Goal: Information Seeking & Learning: Learn about a topic

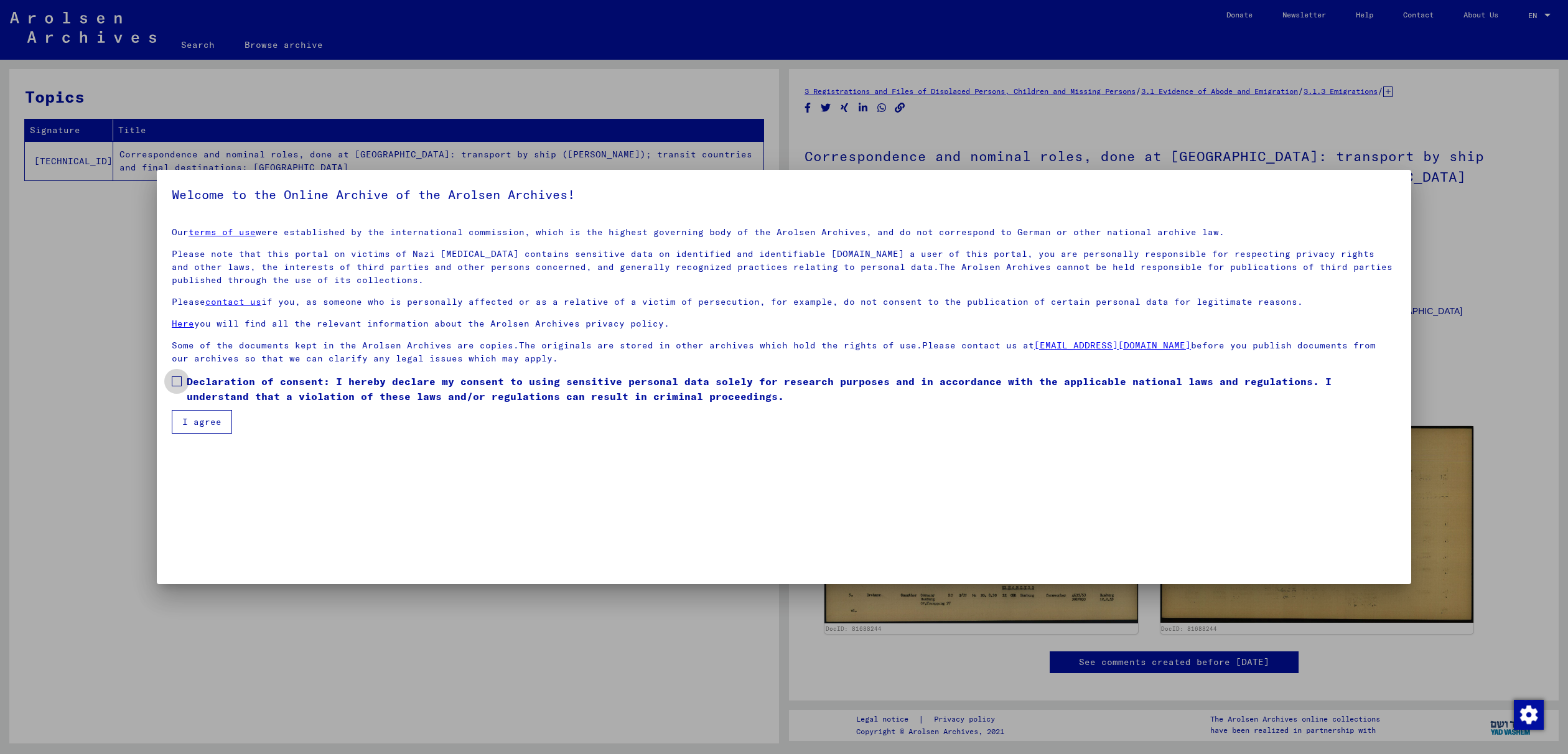
click at [178, 380] on span at bounding box center [177, 381] width 10 height 10
click at [193, 423] on button "I agree" at bounding box center [202, 422] width 61 height 24
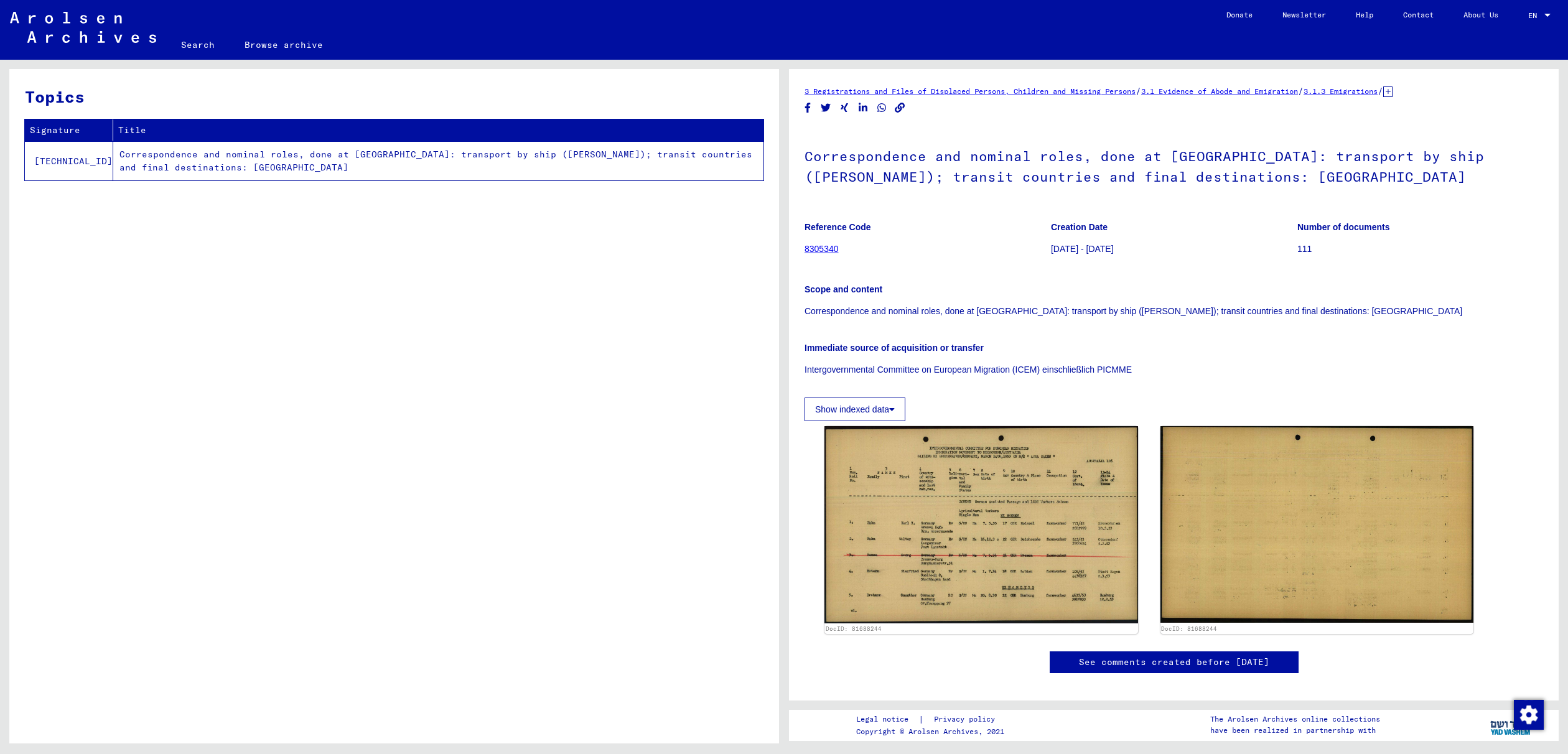
click at [889, 405] on button "Show indexed data" at bounding box center [854, 409] width 101 height 24
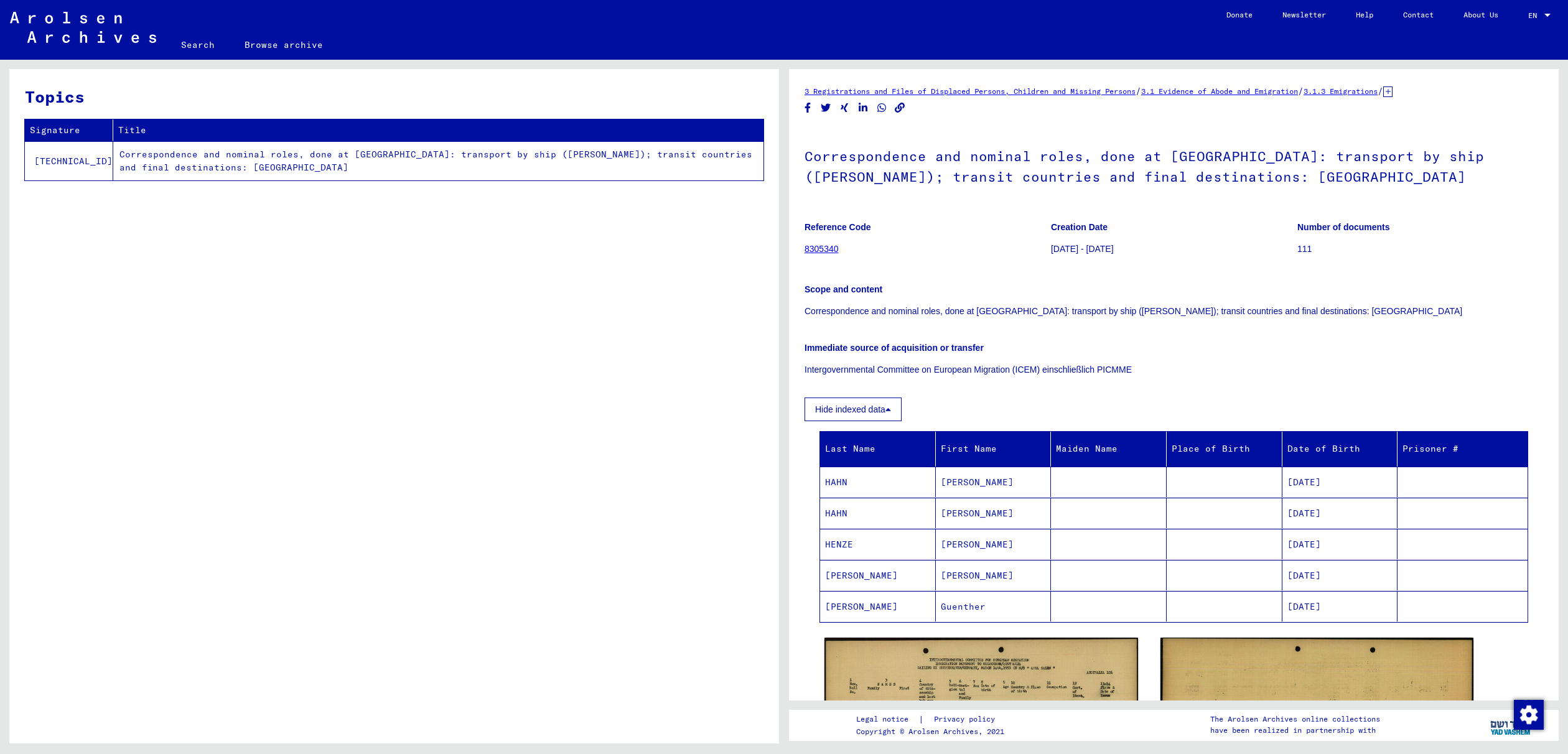
click at [815, 248] on link "8305340" at bounding box center [821, 248] width 34 height 10
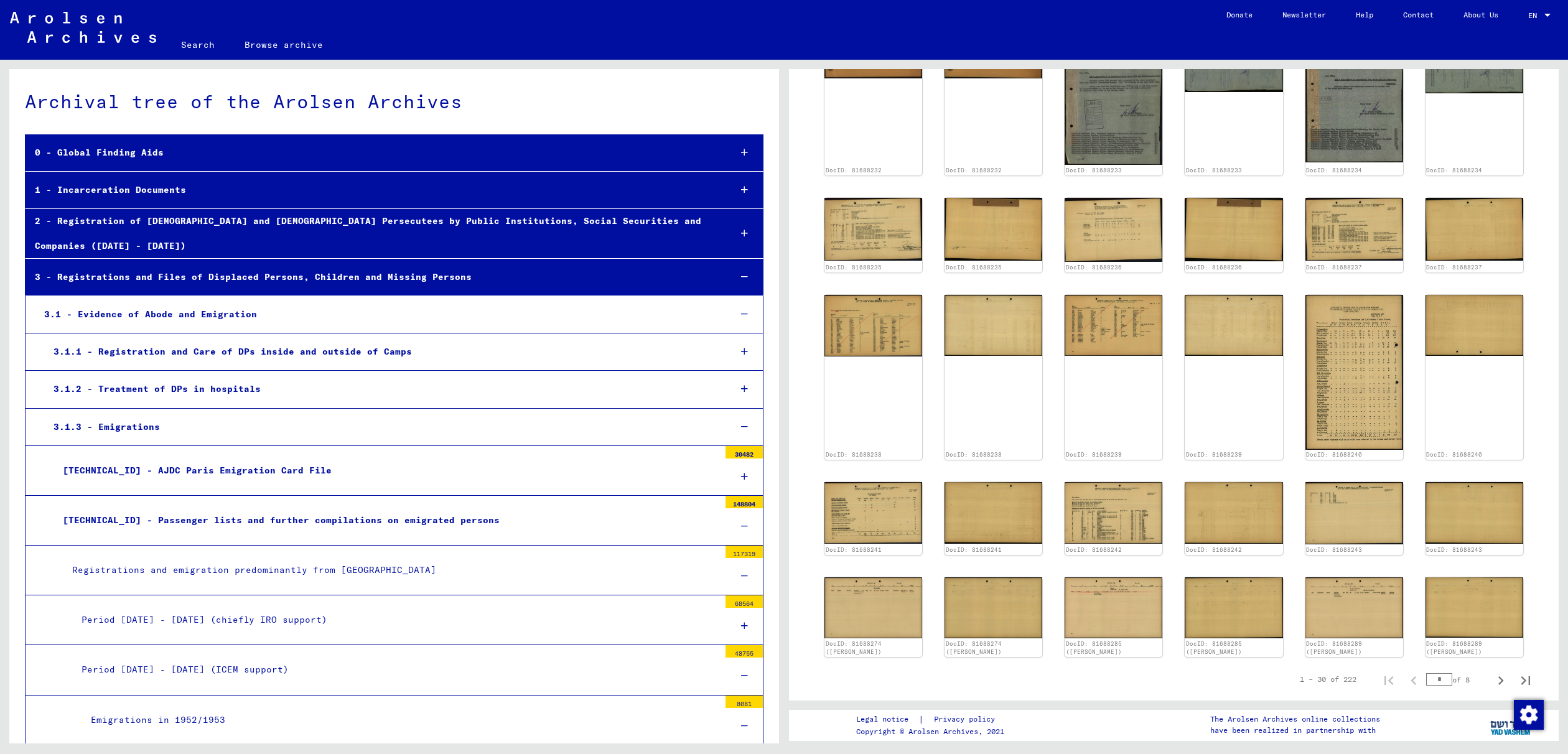
scroll to position [325, 0]
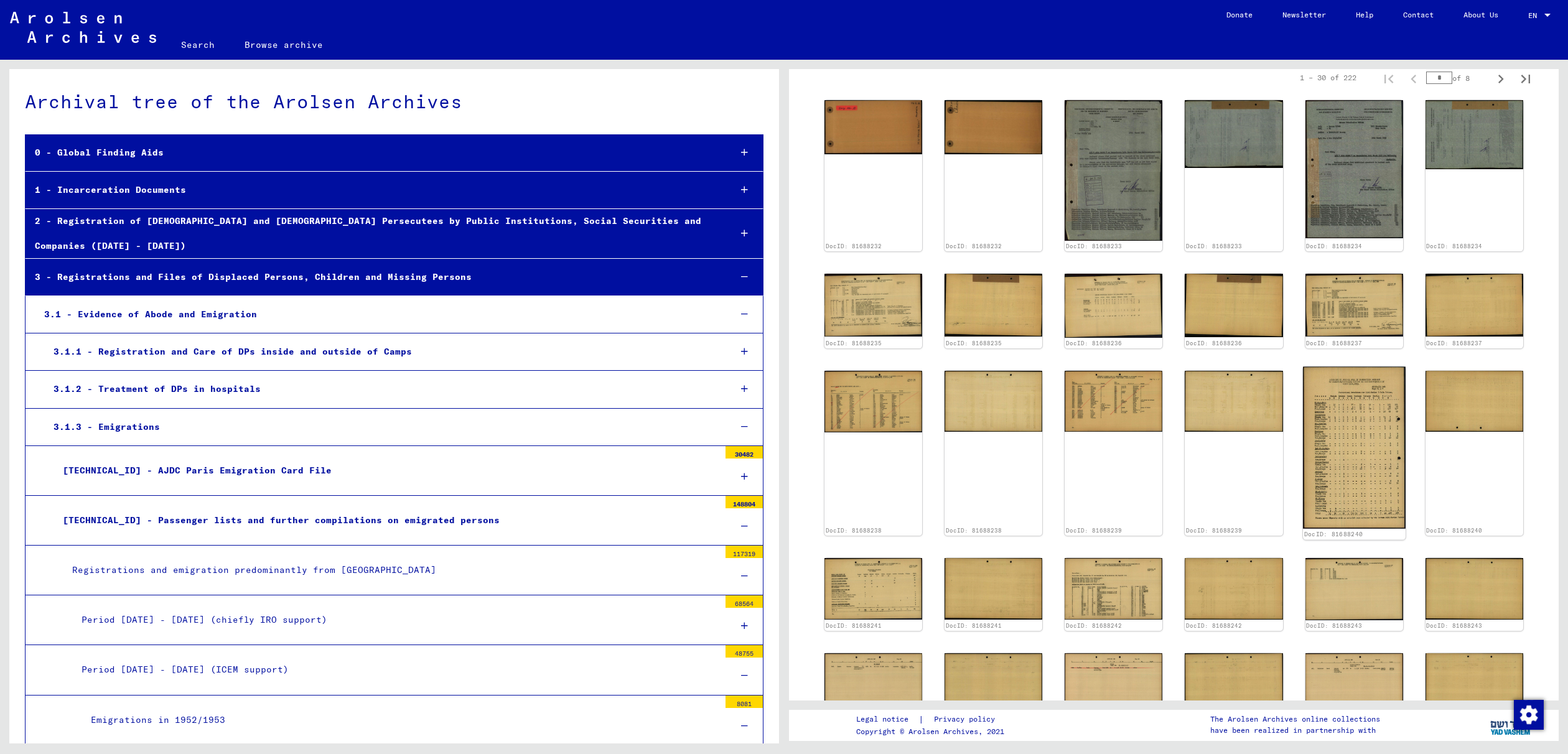
click at [1350, 481] on img at bounding box center [1353, 447] width 102 height 162
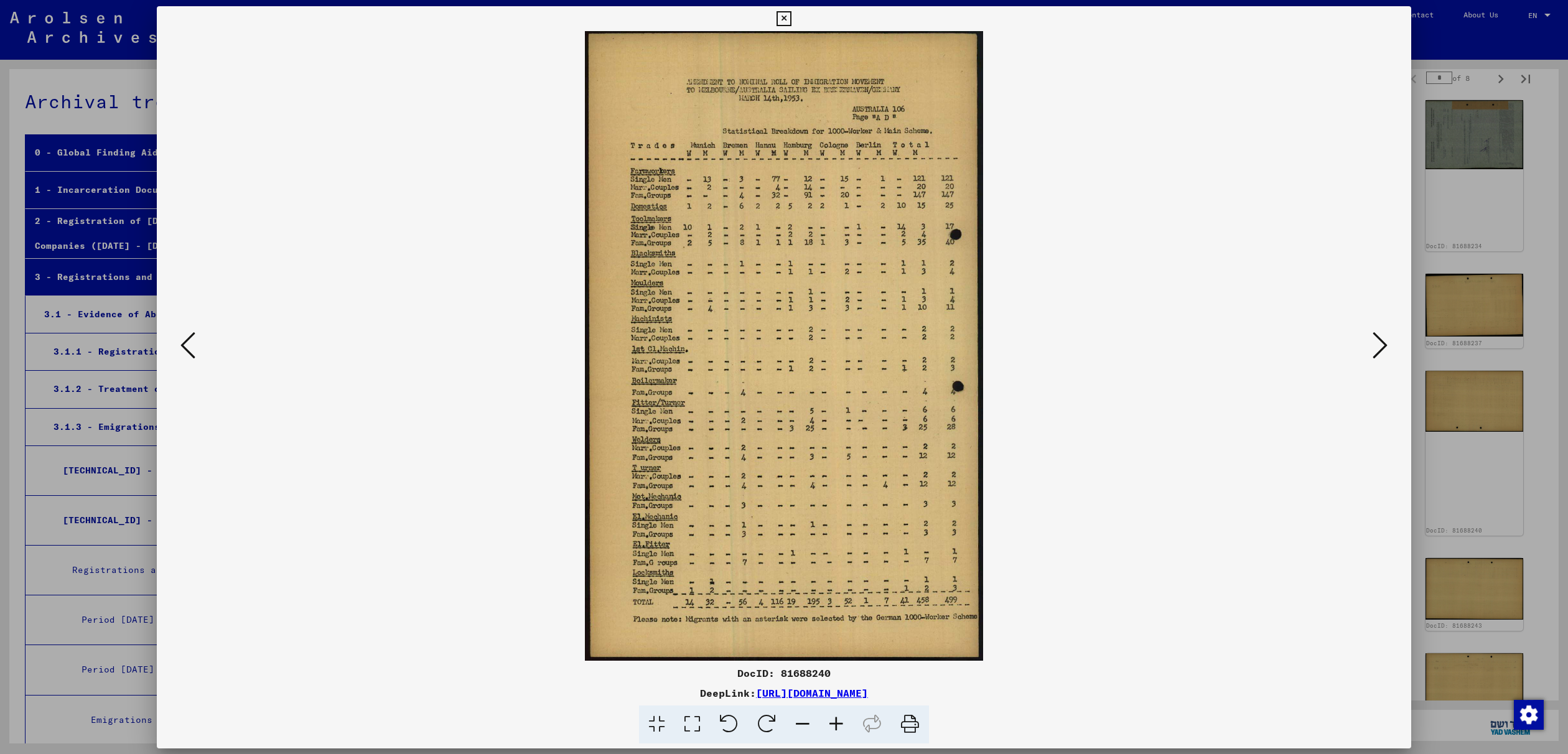
click at [1350, 481] on div "DocID: 81688240 DeepLink: [URL][DOMAIN_NAME]" at bounding box center [784, 377] width 1255 height 742
click at [1382, 345] on icon at bounding box center [1380, 345] width 15 height 30
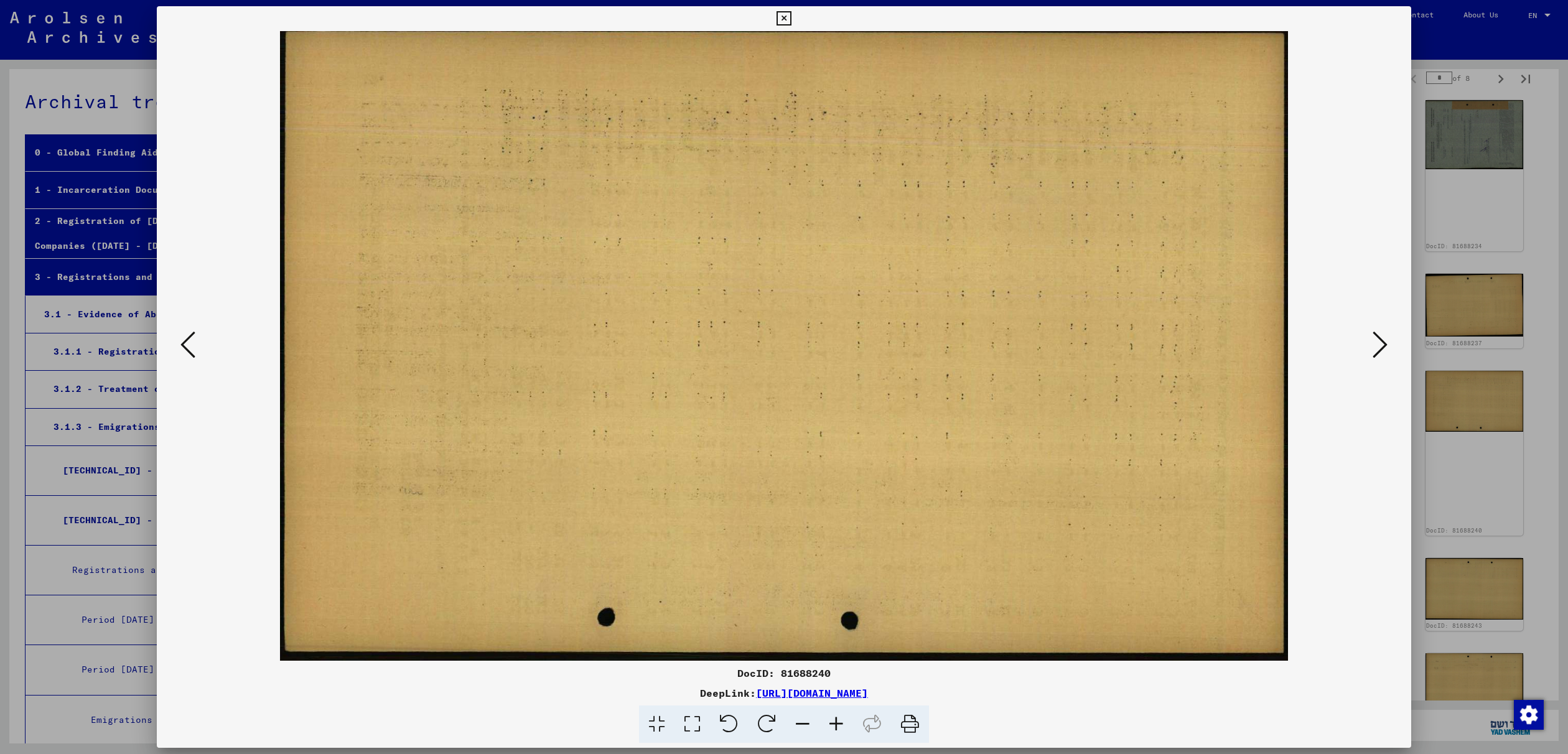
click at [1382, 345] on icon at bounding box center [1380, 345] width 15 height 30
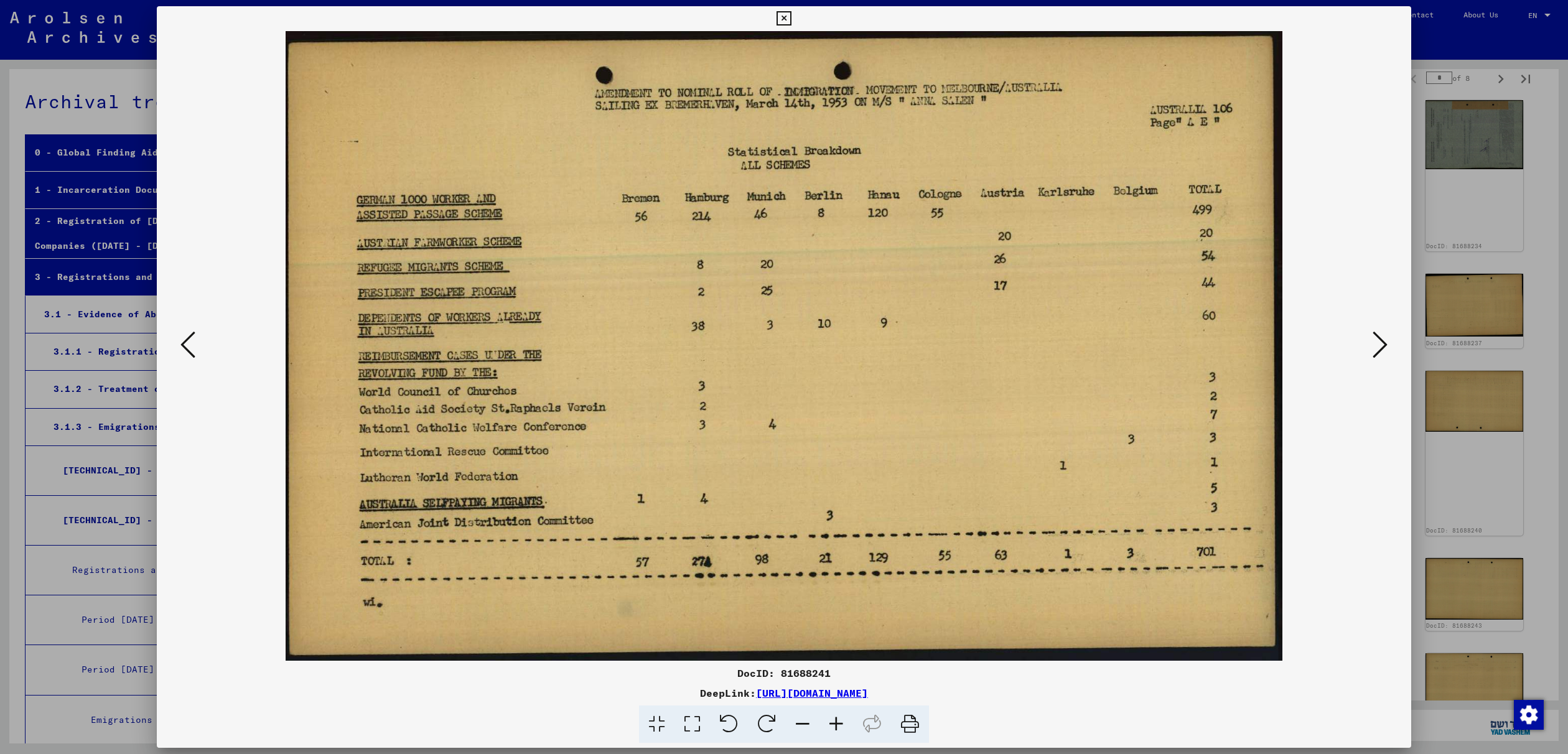
click at [1382, 345] on icon at bounding box center [1380, 345] width 15 height 30
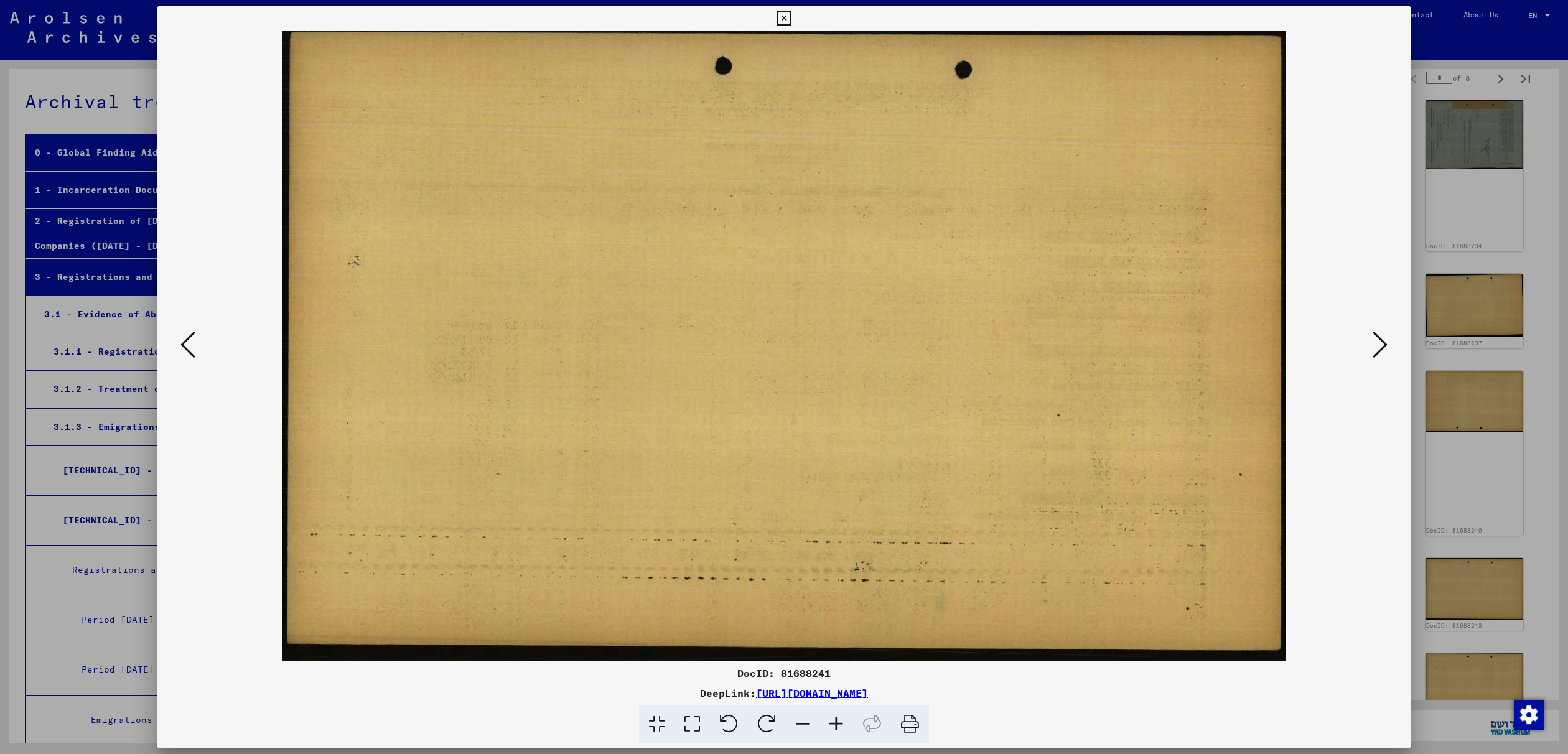
click at [1382, 345] on icon at bounding box center [1380, 345] width 15 height 30
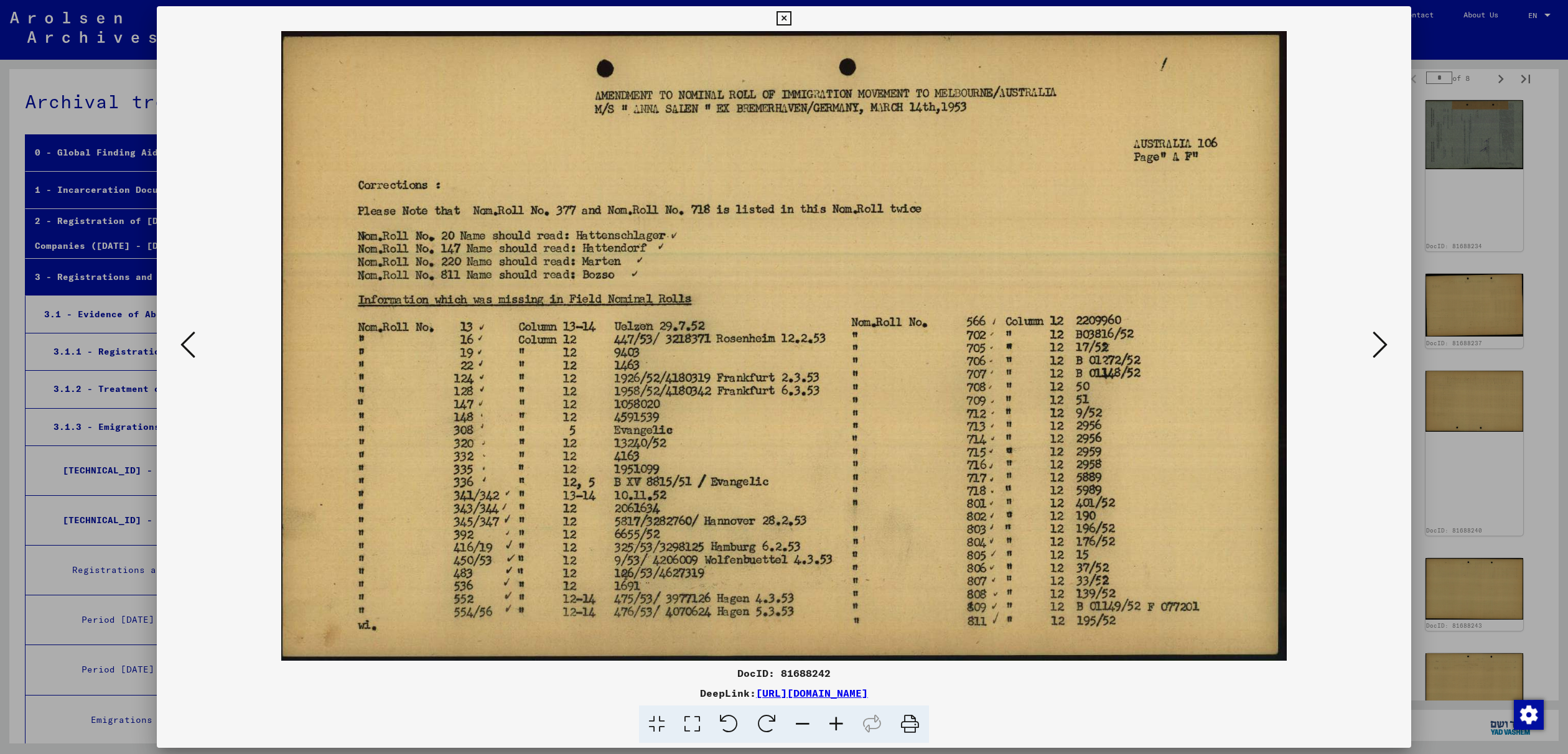
click at [1382, 345] on icon at bounding box center [1380, 345] width 15 height 30
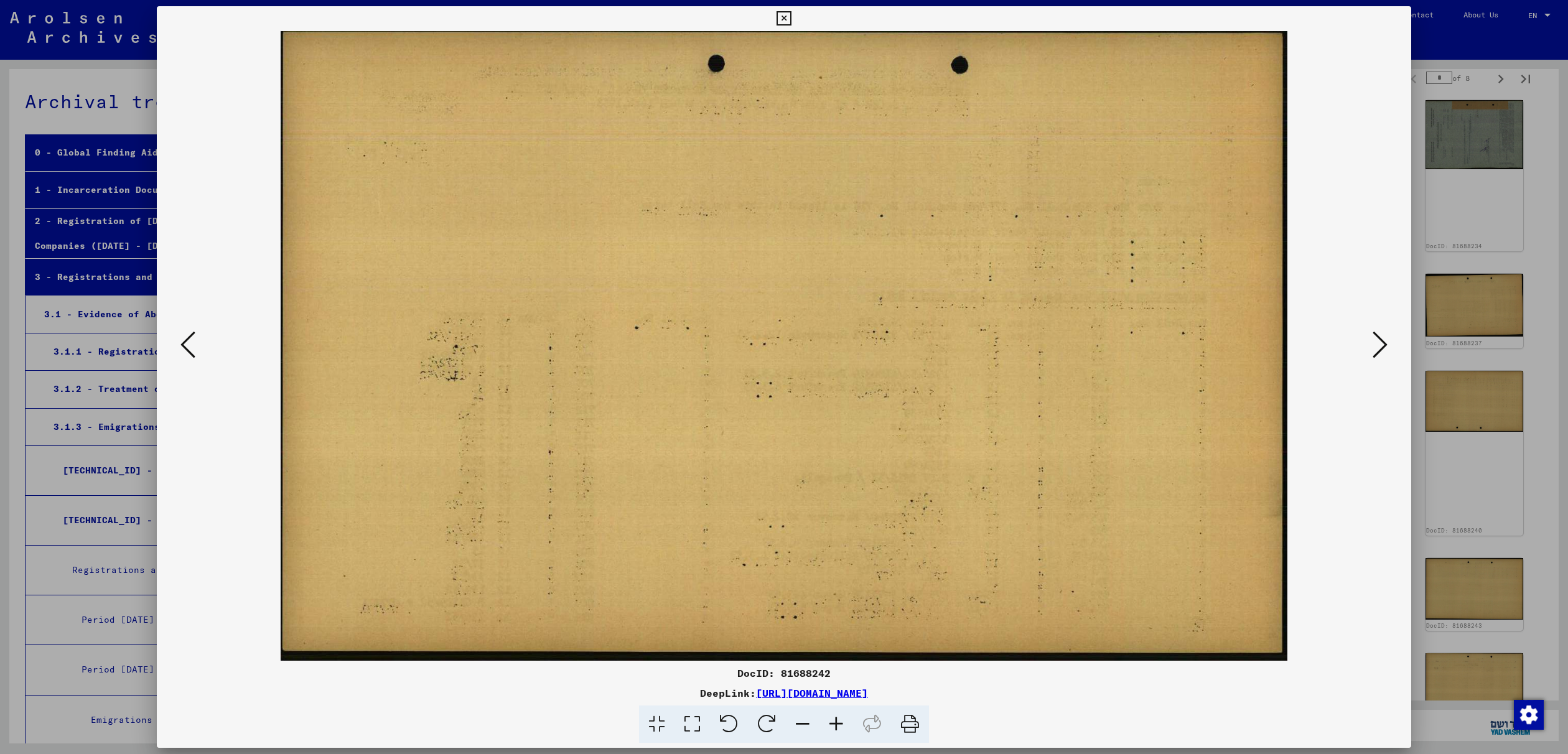
click at [1382, 345] on icon at bounding box center [1380, 345] width 15 height 30
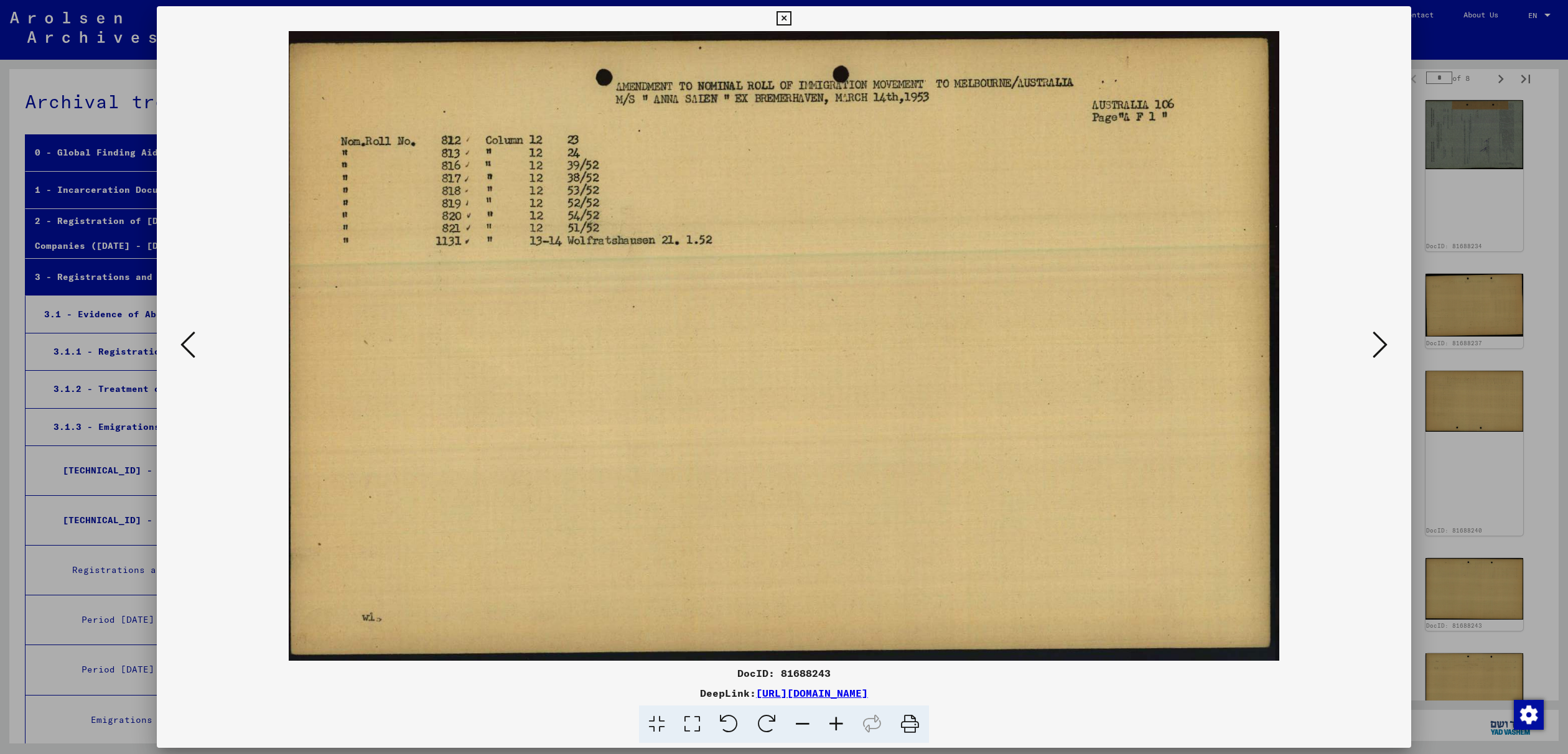
click at [1382, 345] on icon at bounding box center [1380, 345] width 15 height 30
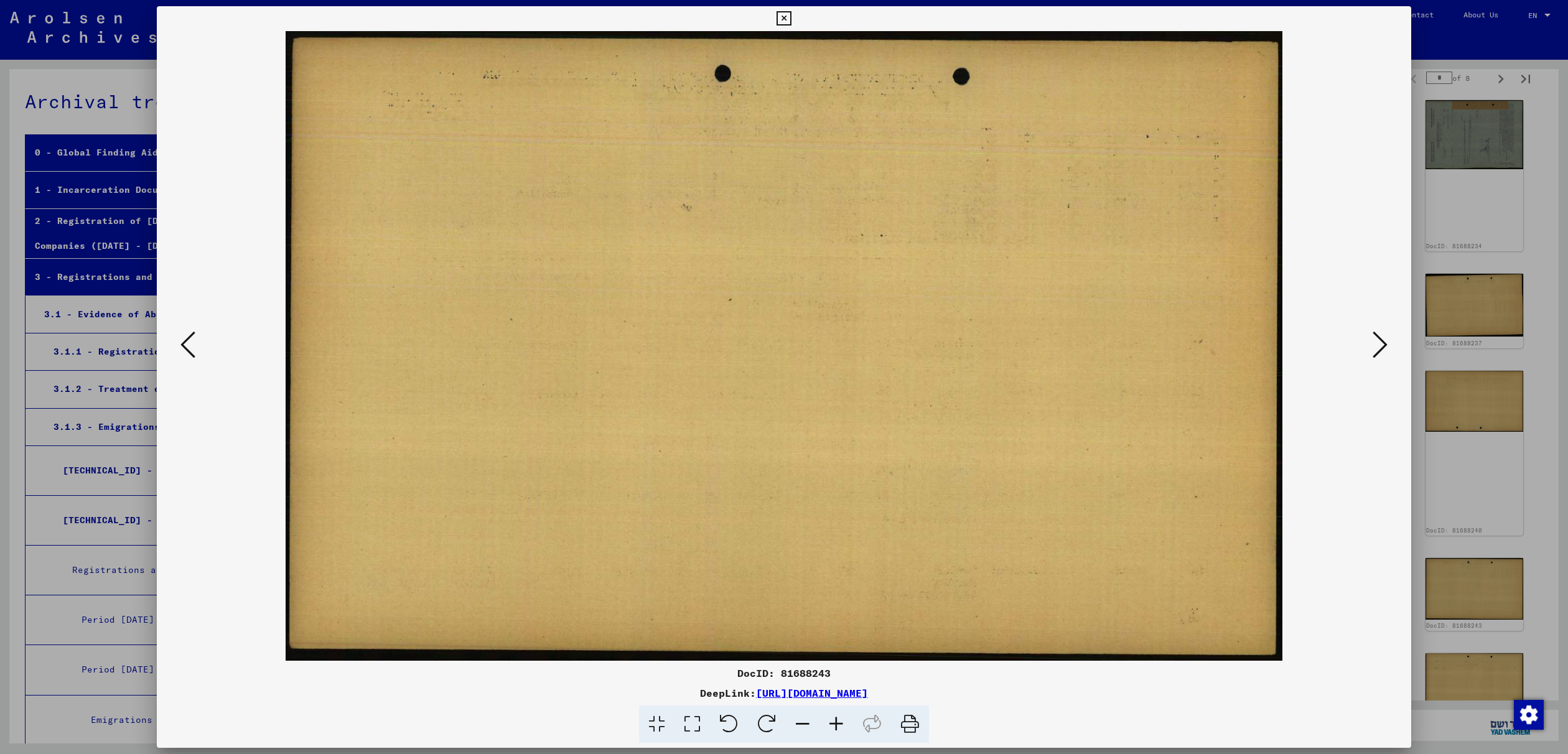
click at [1382, 345] on icon at bounding box center [1380, 345] width 15 height 30
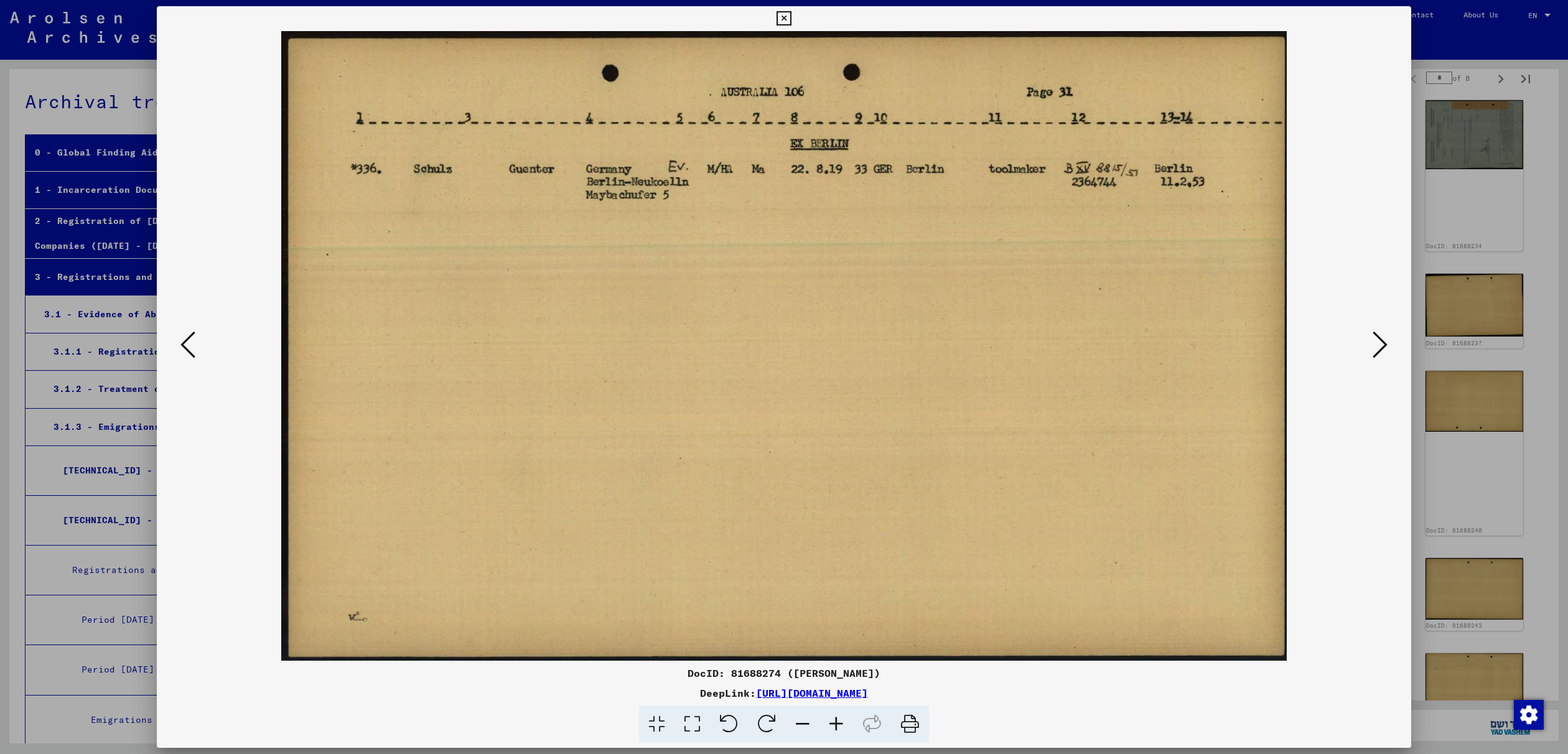
click at [1382, 345] on icon at bounding box center [1380, 345] width 15 height 30
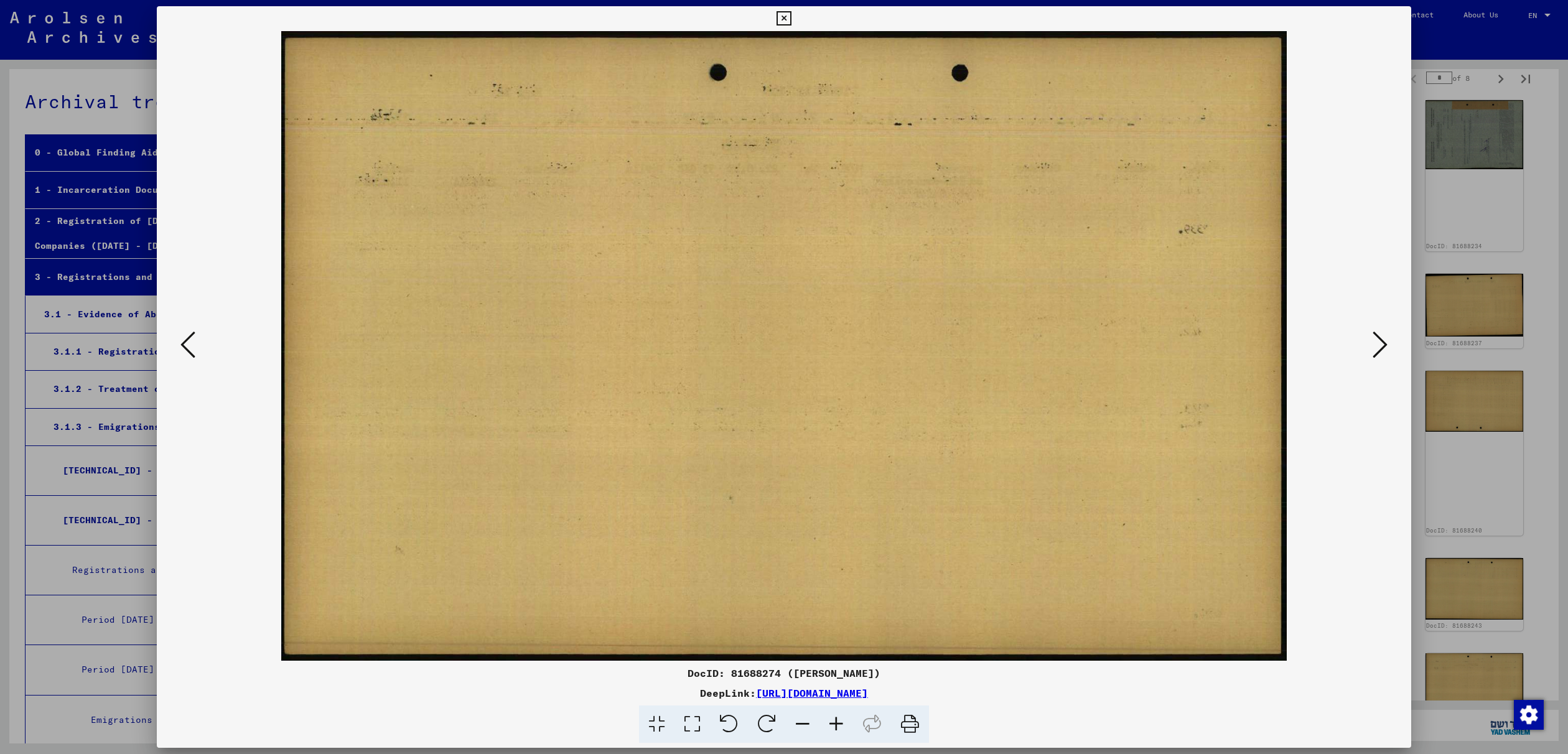
click at [1382, 345] on icon at bounding box center [1380, 345] width 15 height 30
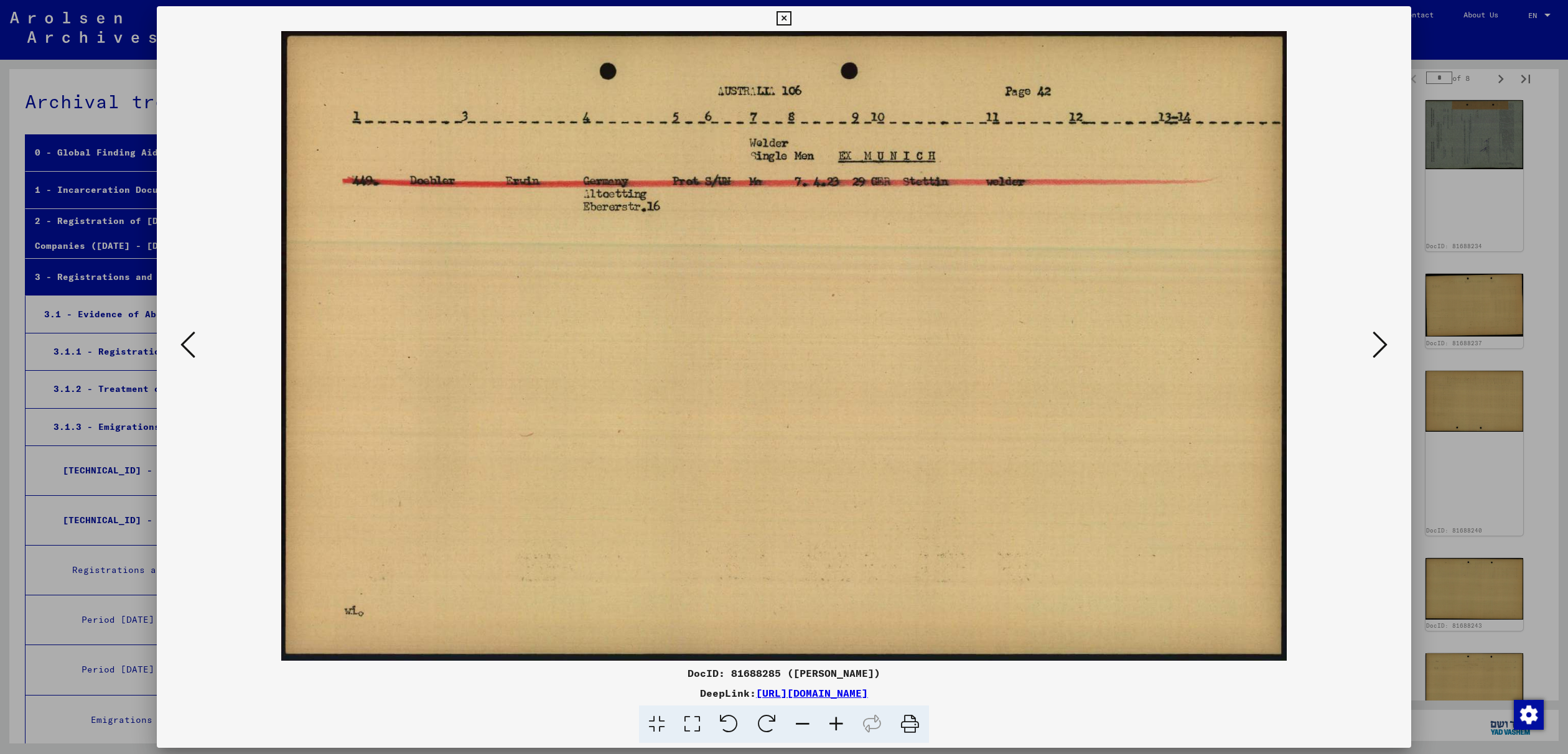
click at [1382, 345] on icon at bounding box center [1380, 345] width 15 height 30
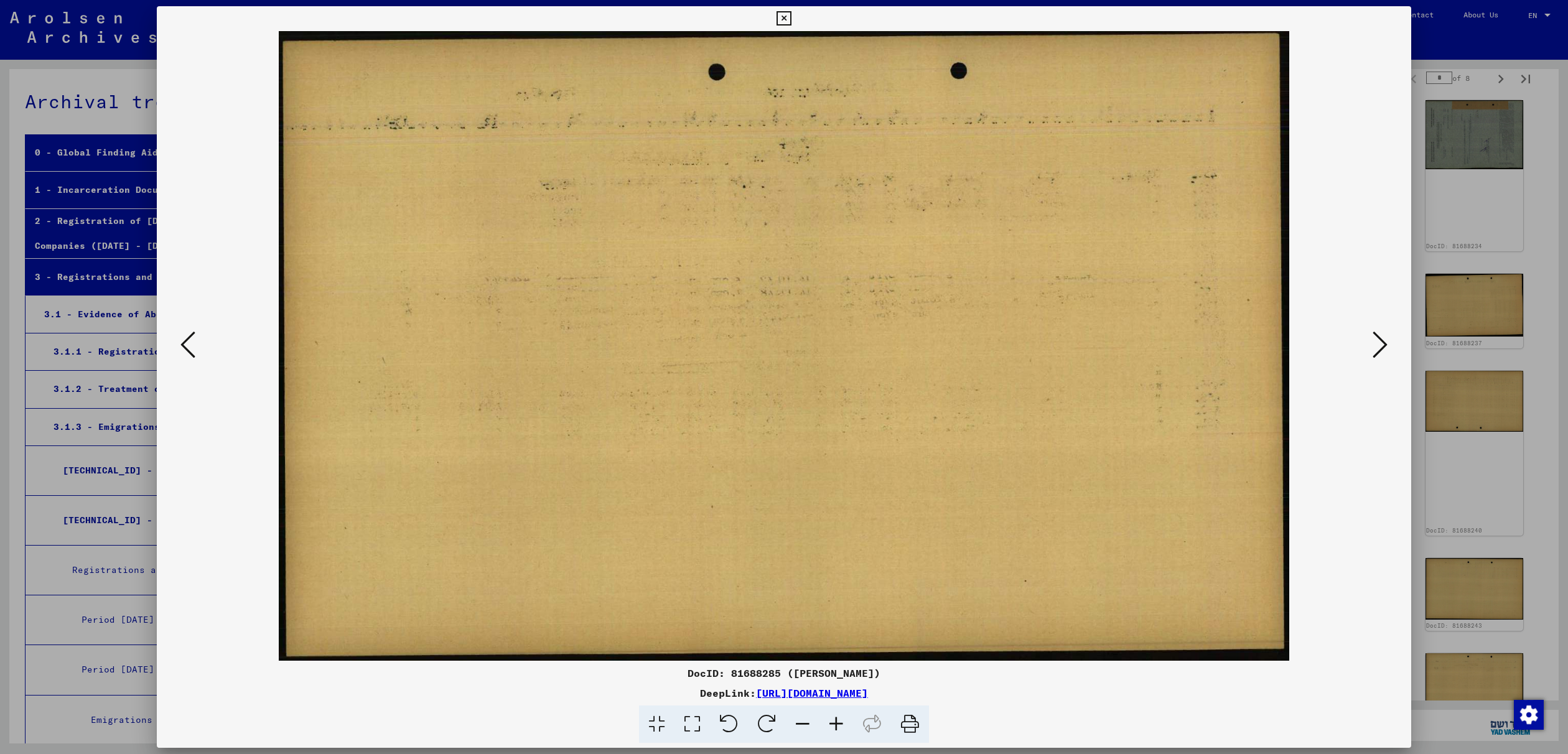
click at [1382, 345] on icon at bounding box center [1380, 345] width 15 height 30
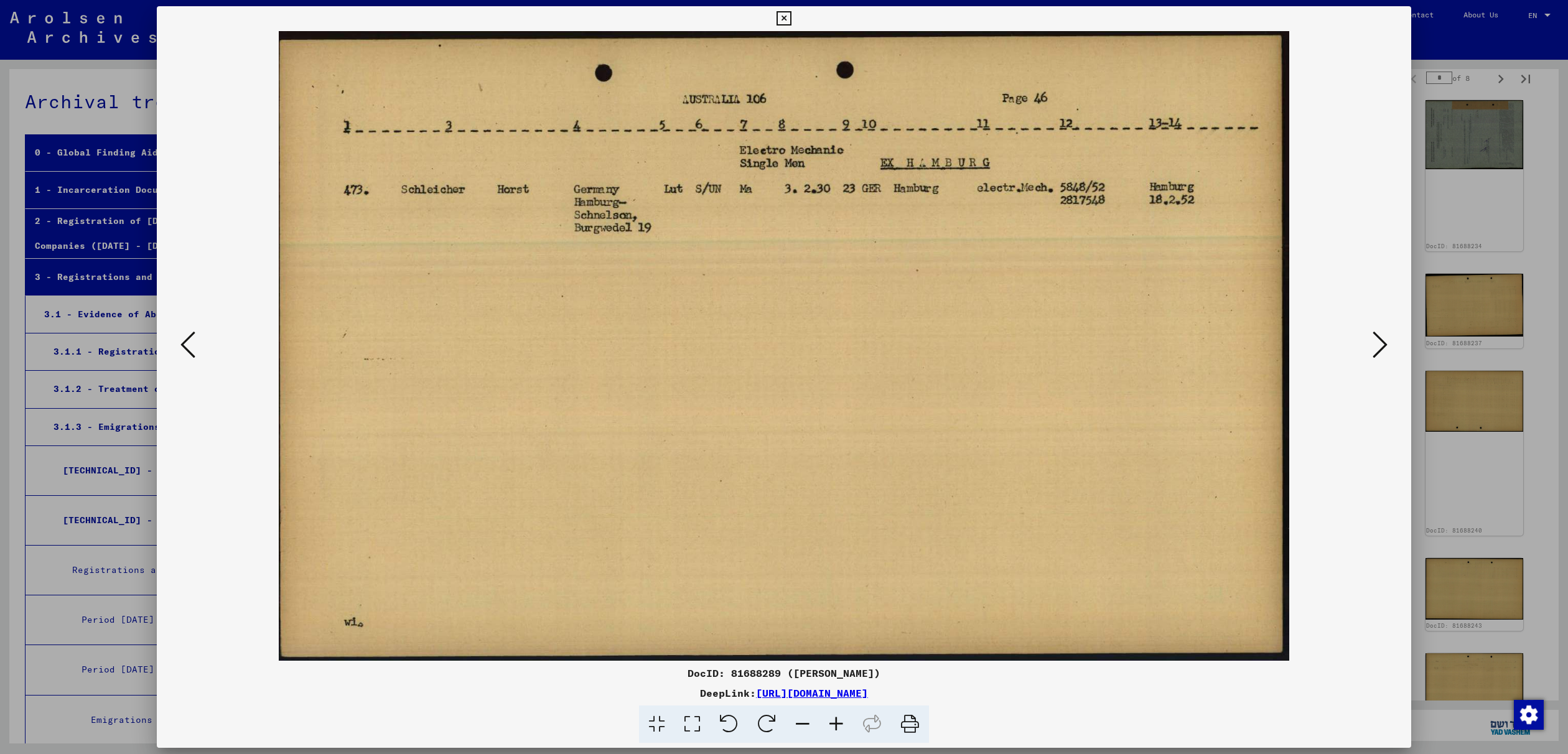
click at [1382, 345] on icon at bounding box center [1380, 345] width 15 height 30
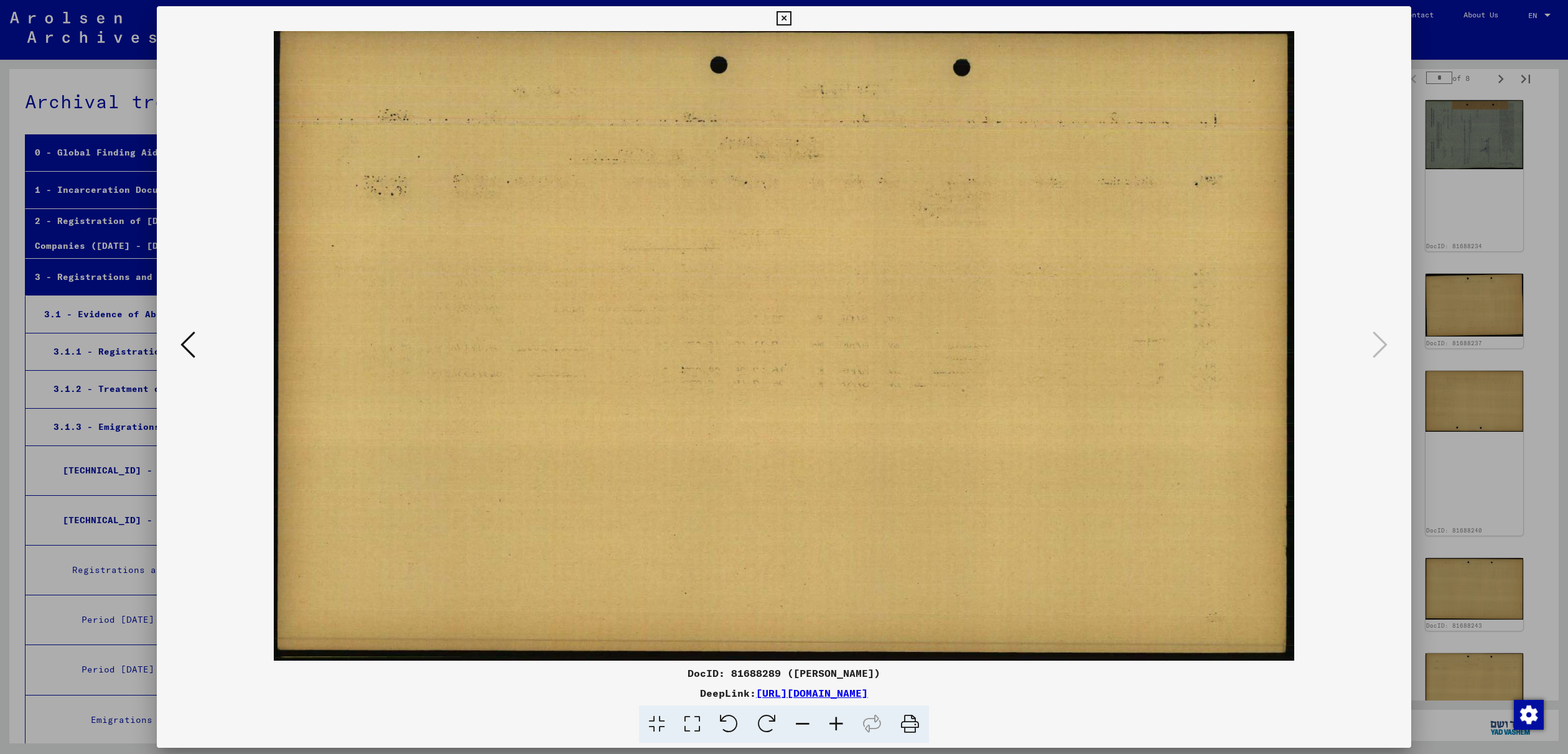
click at [126, 73] on div at bounding box center [784, 377] width 1568 height 754
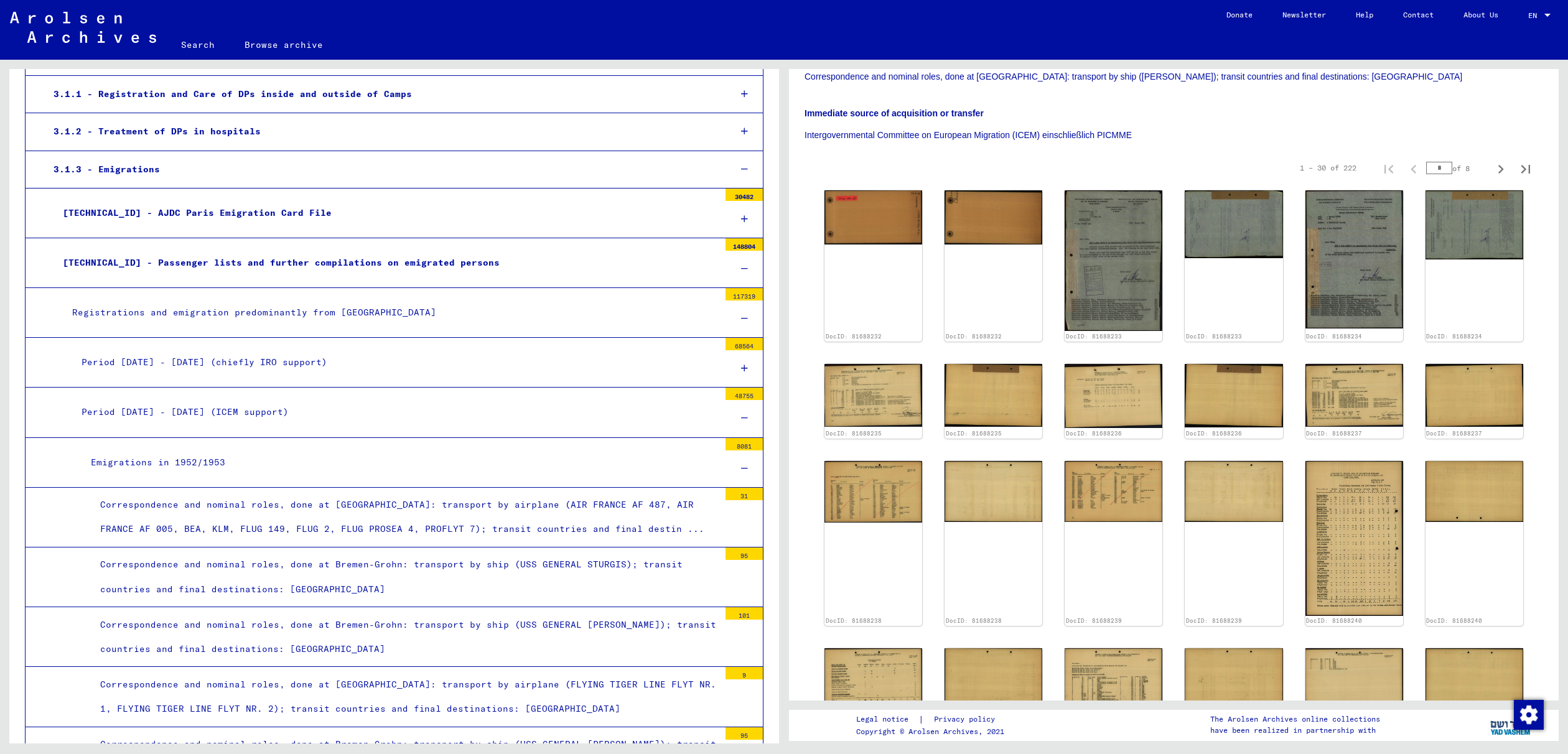
scroll to position [0, 0]
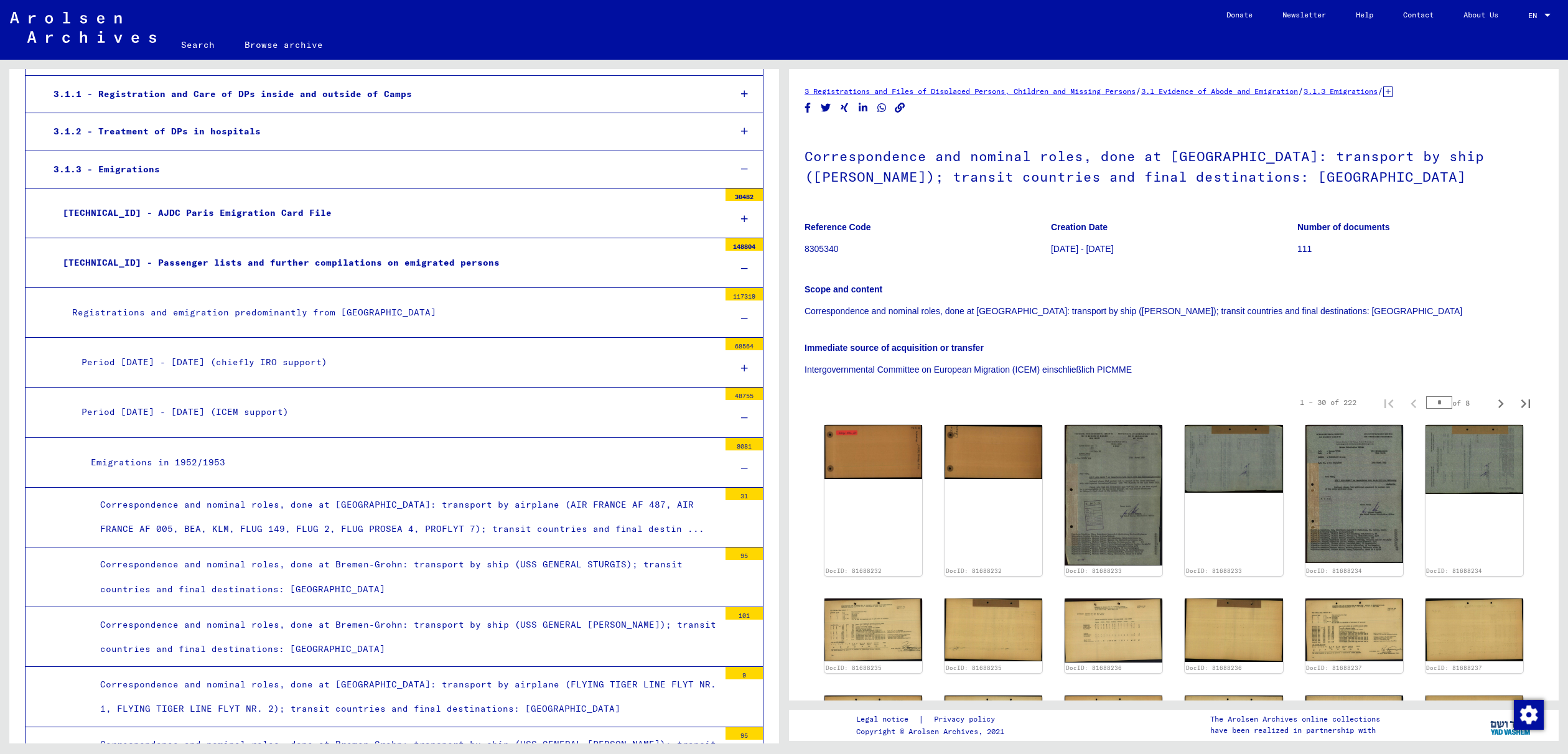
click at [735, 438] on div "8081" at bounding box center [744, 444] width 37 height 13
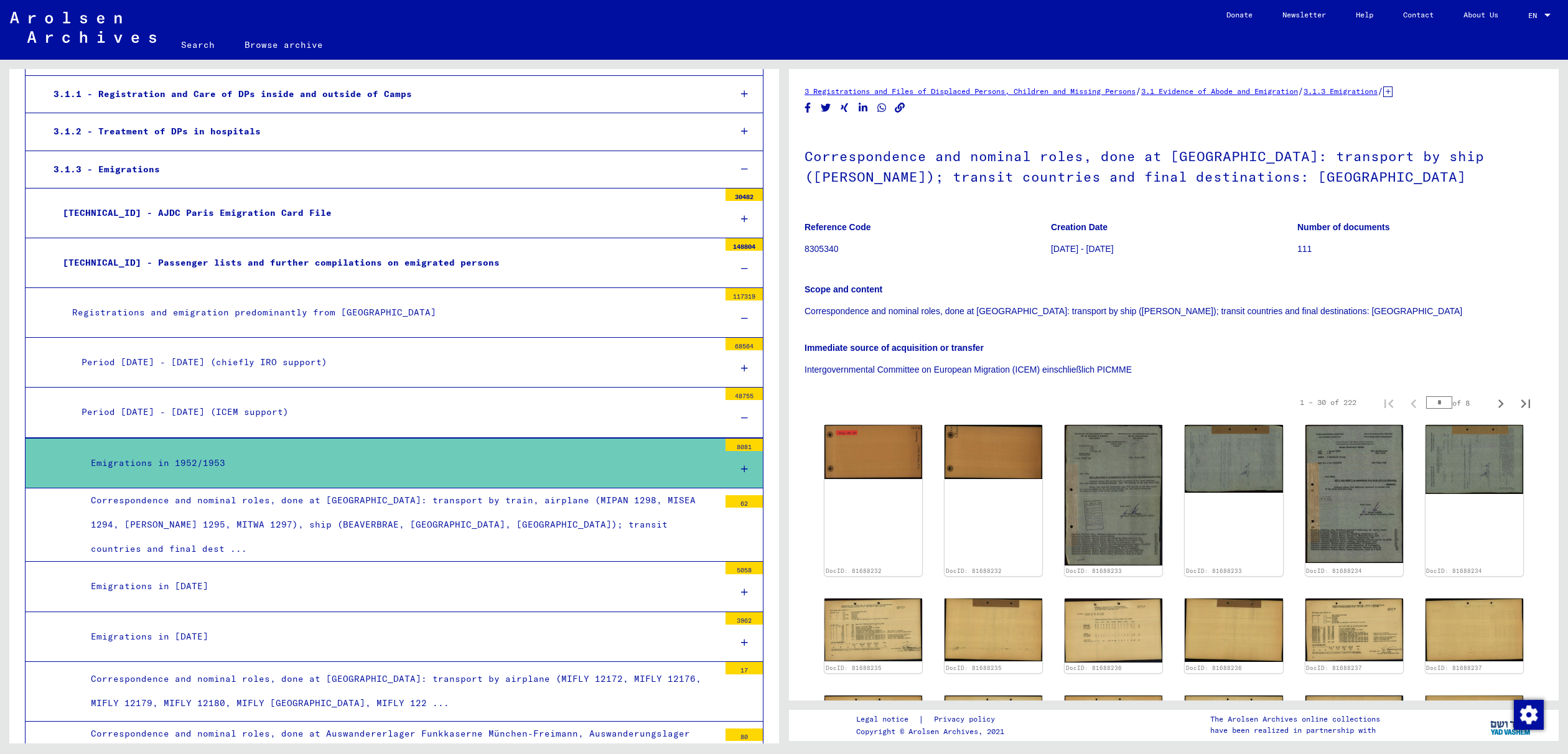
click at [741, 127] on icon at bounding box center [744, 132] width 7 height 9
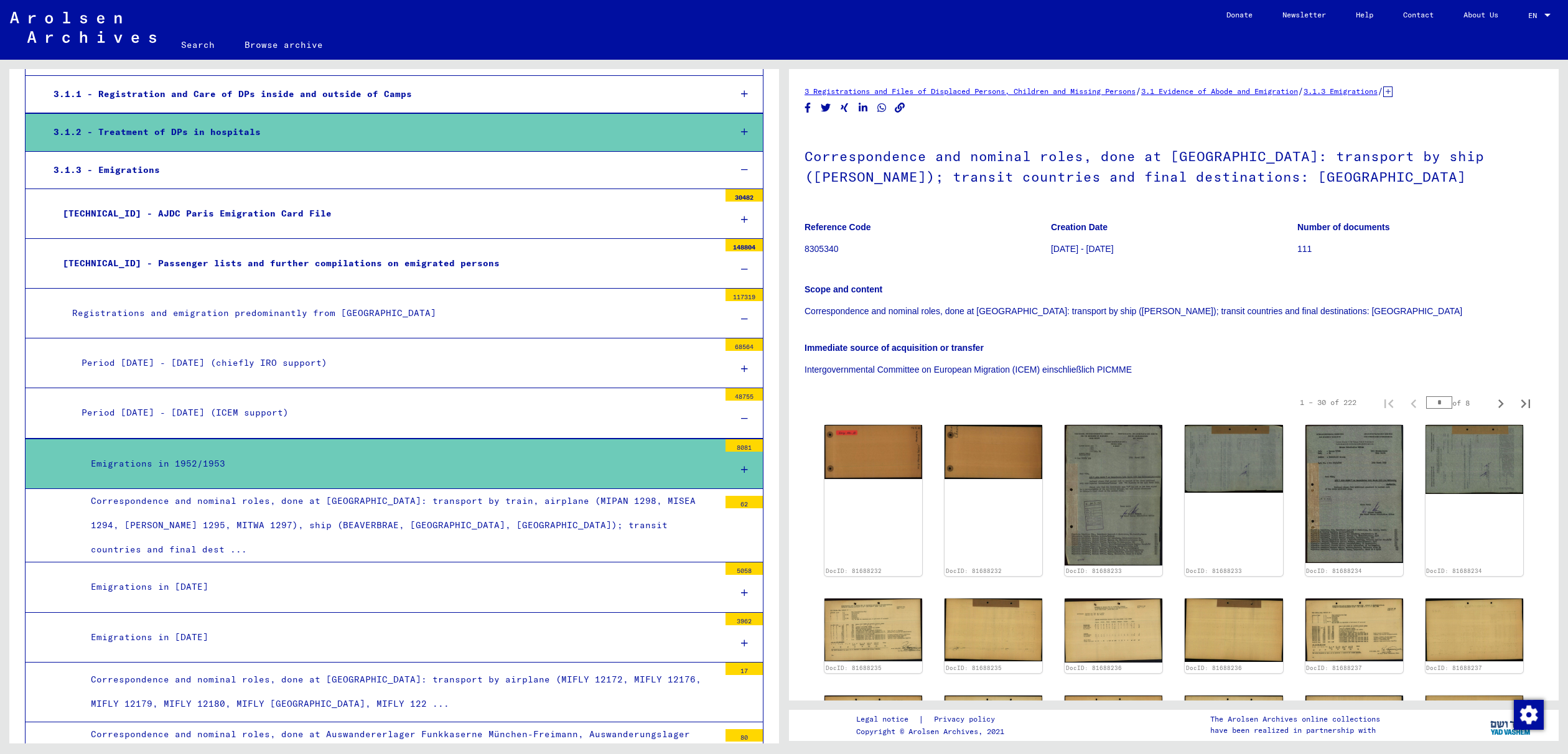
click at [741, 127] on icon at bounding box center [744, 132] width 7 height 9
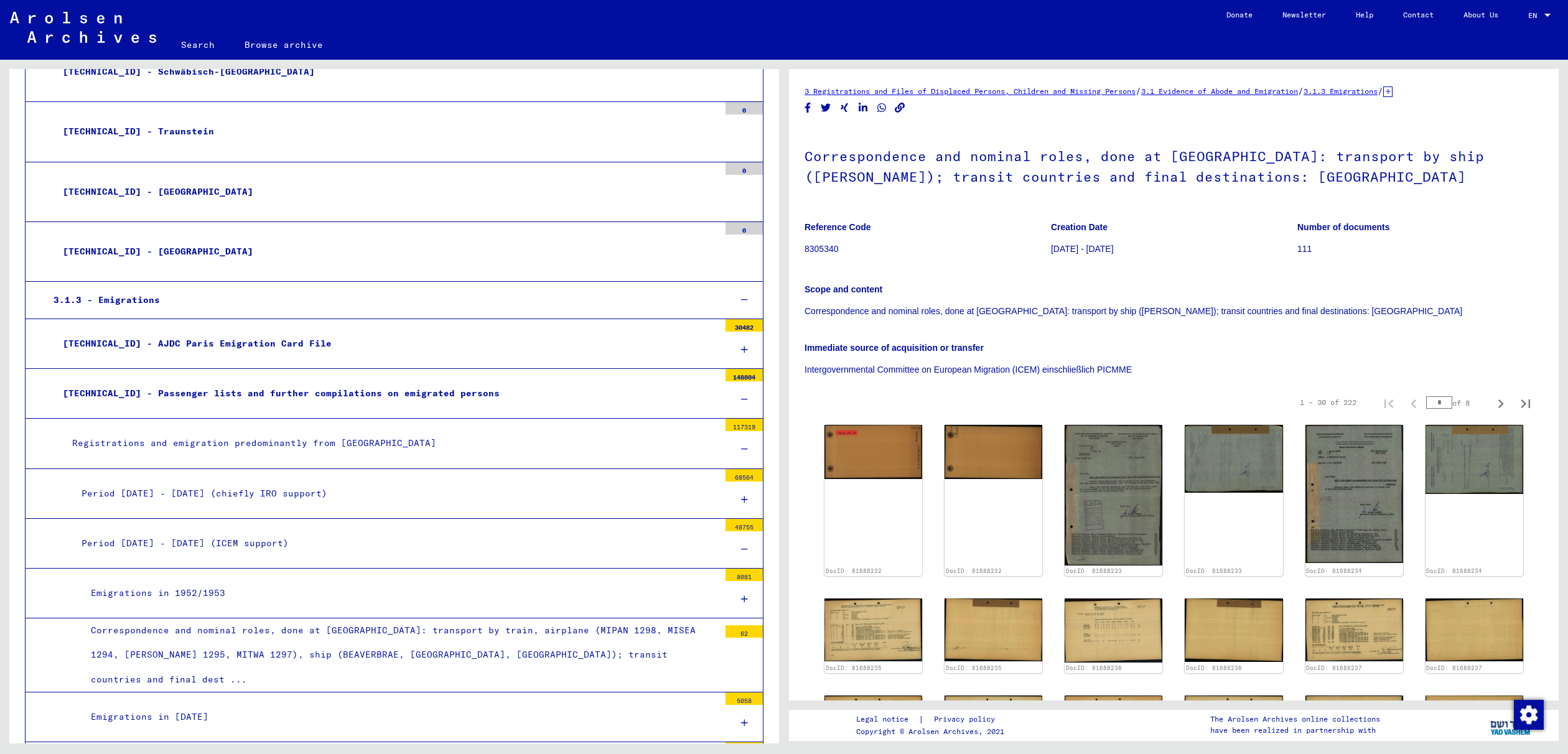
scroll to position [2004, 0]
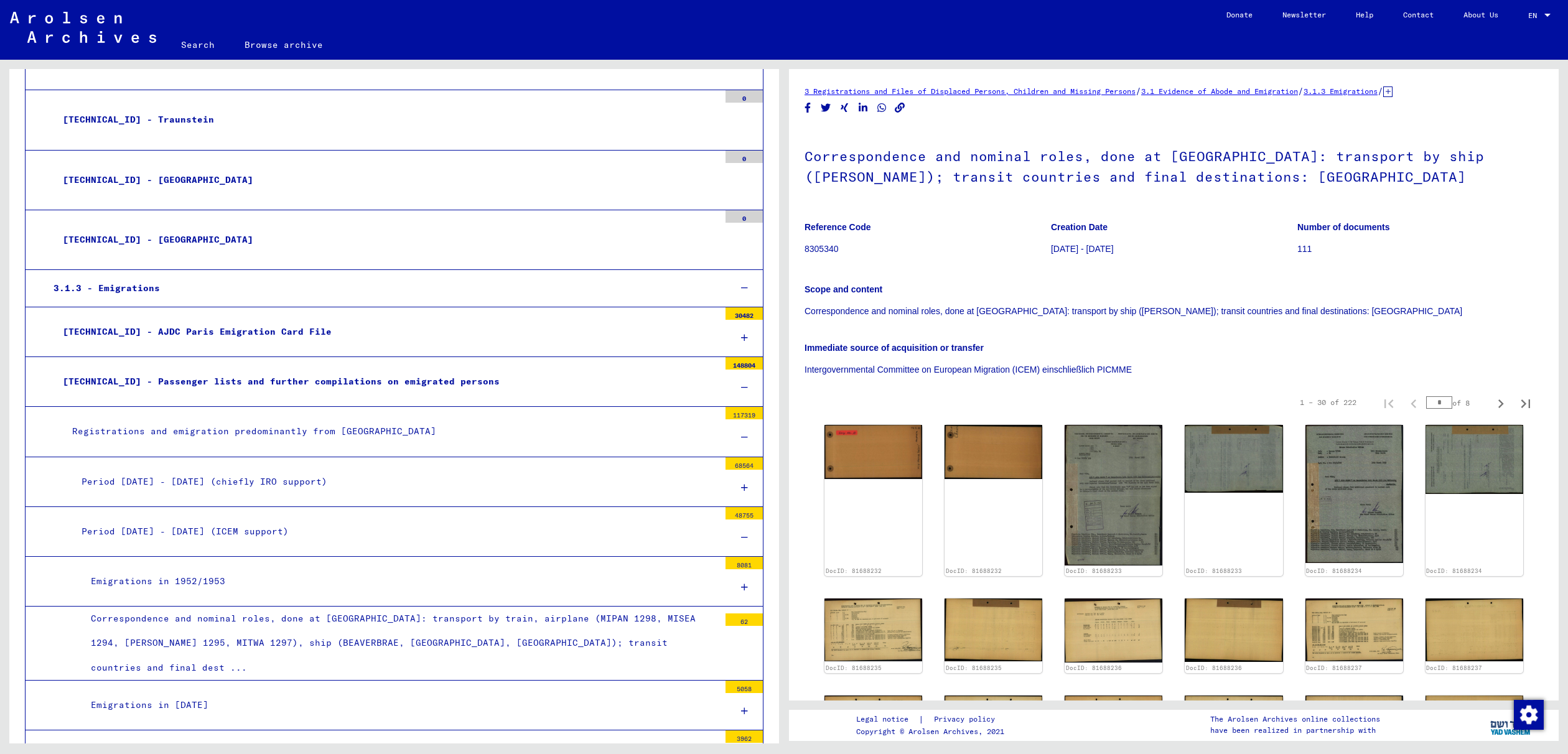
click at [731, 557] on div "8081" at bounding box center [744, 563] width 37 height 13
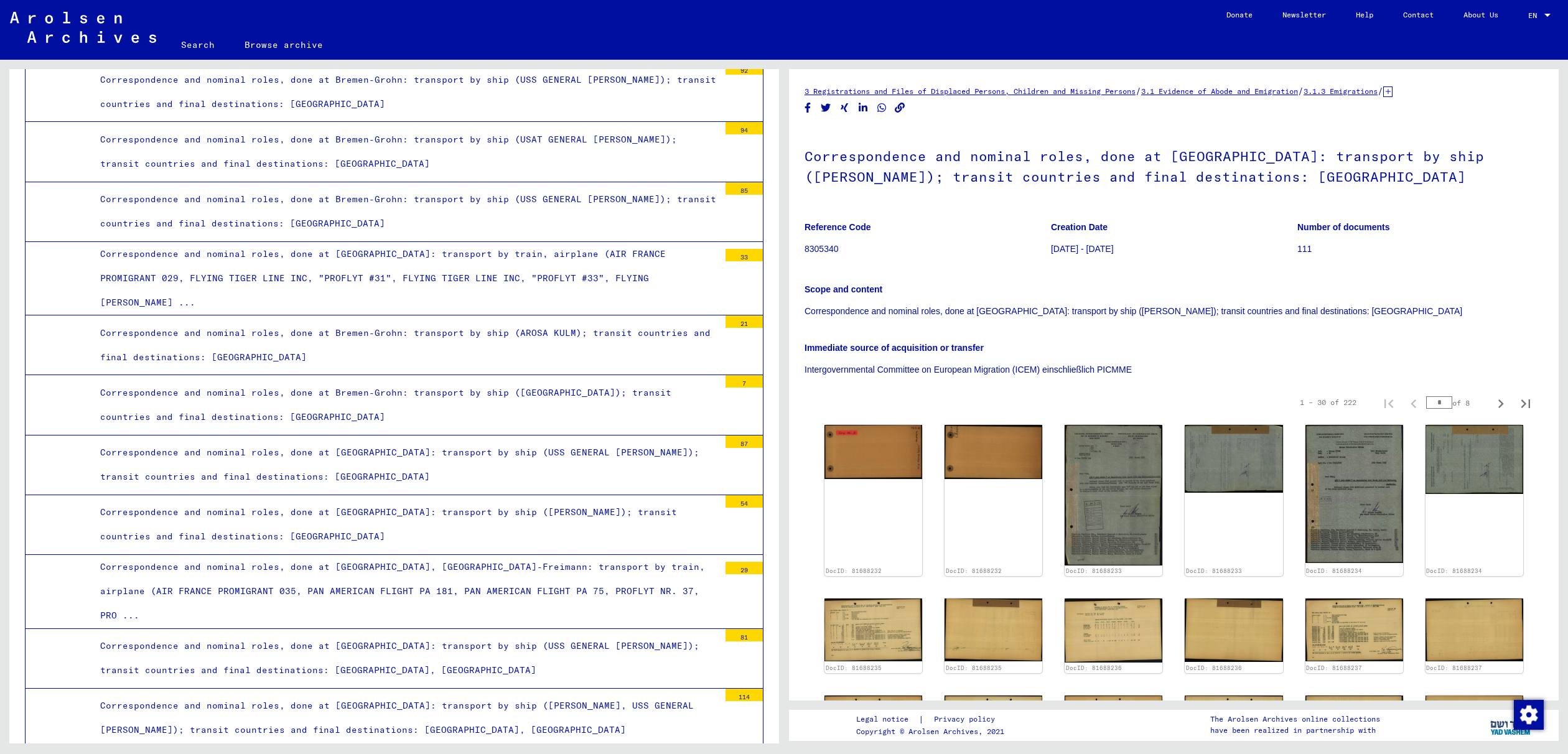
scroll to position [4814, 0]
